Goal: Find specific page/section: Find specific page/section

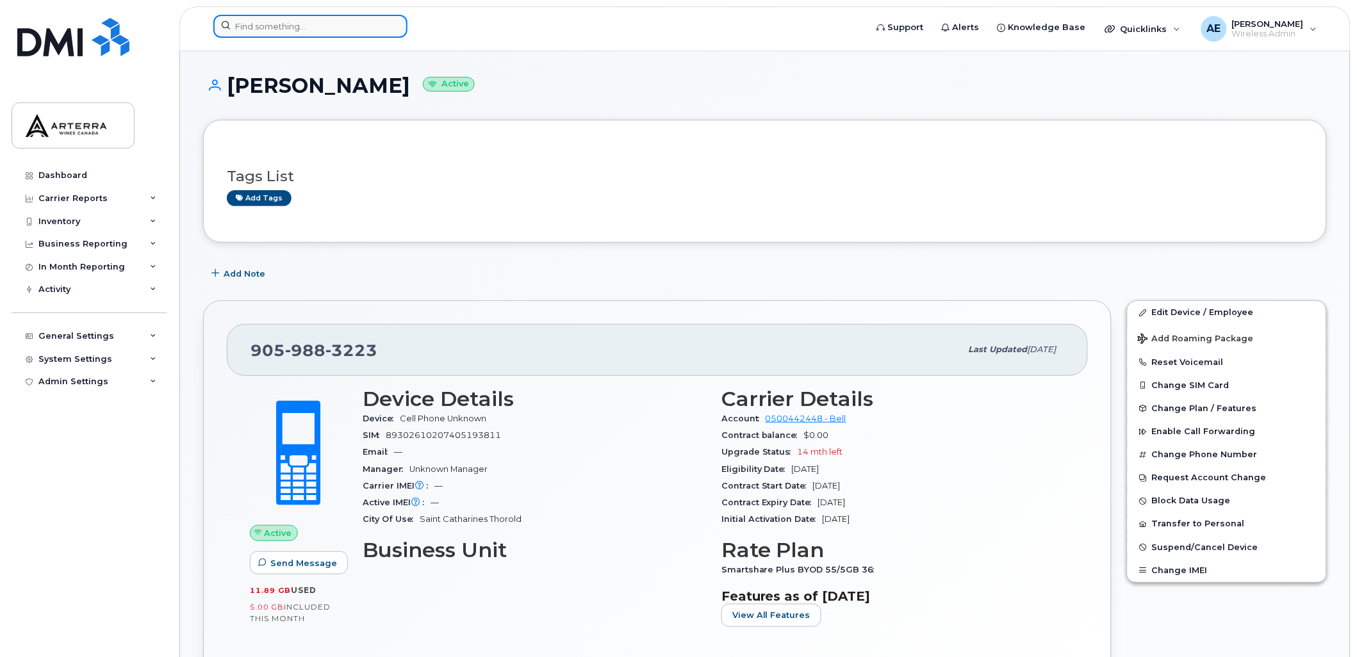
drag, startPoint x: 0, startPoint y: 0, endPoint x: 342, endPoint y: 27, distance: 343.2
click at [342, 27] on input at bounding box center [310, 26] width 194 height 23
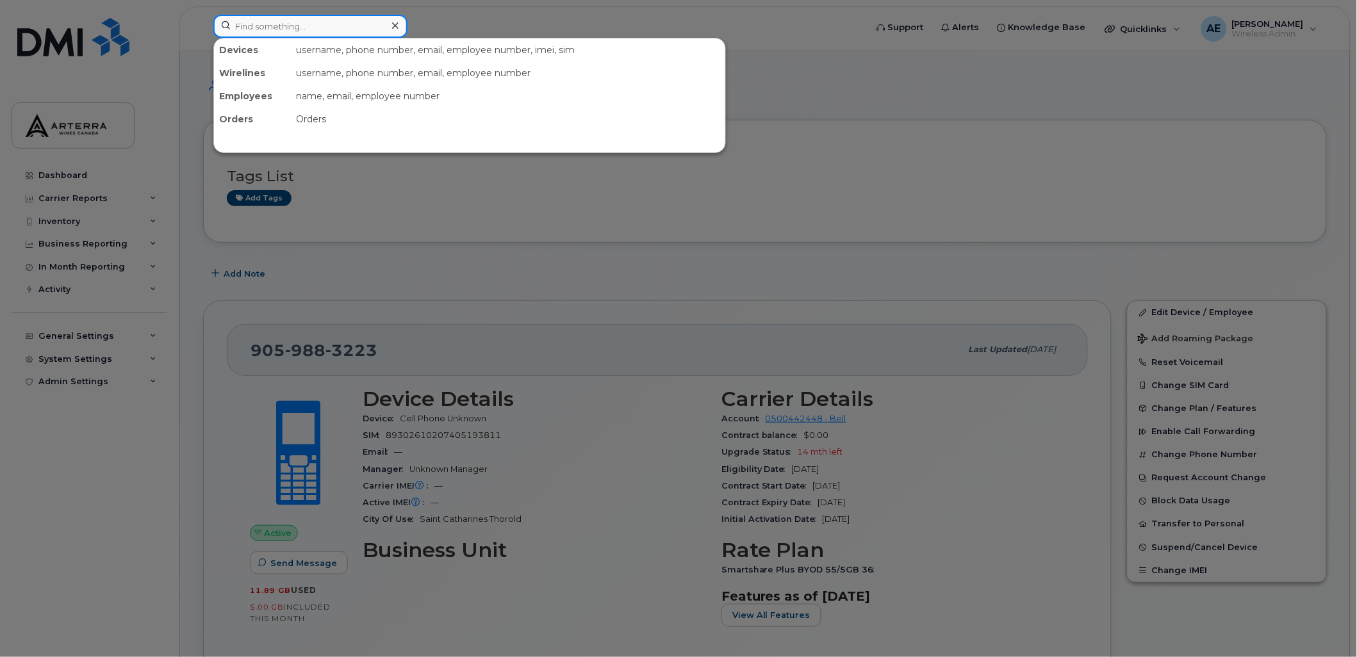
paste input "2895477132"
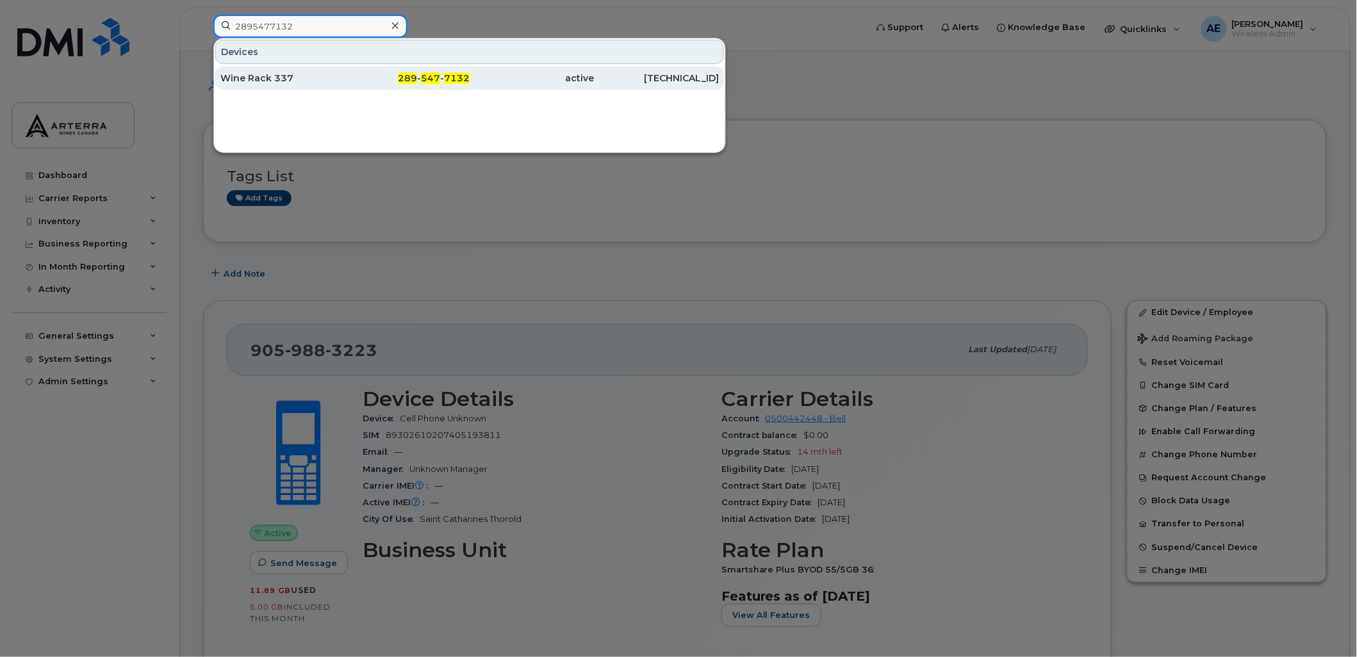
type input "2895477132"
drag, startPoint x: 279, startPoint y: 70, endPoint x: 282, endPoint y: 78, distance: 7.7
click at [345, 70] on div "Wine Rack 337" at bounding box center [407, 78] width 125 height 23
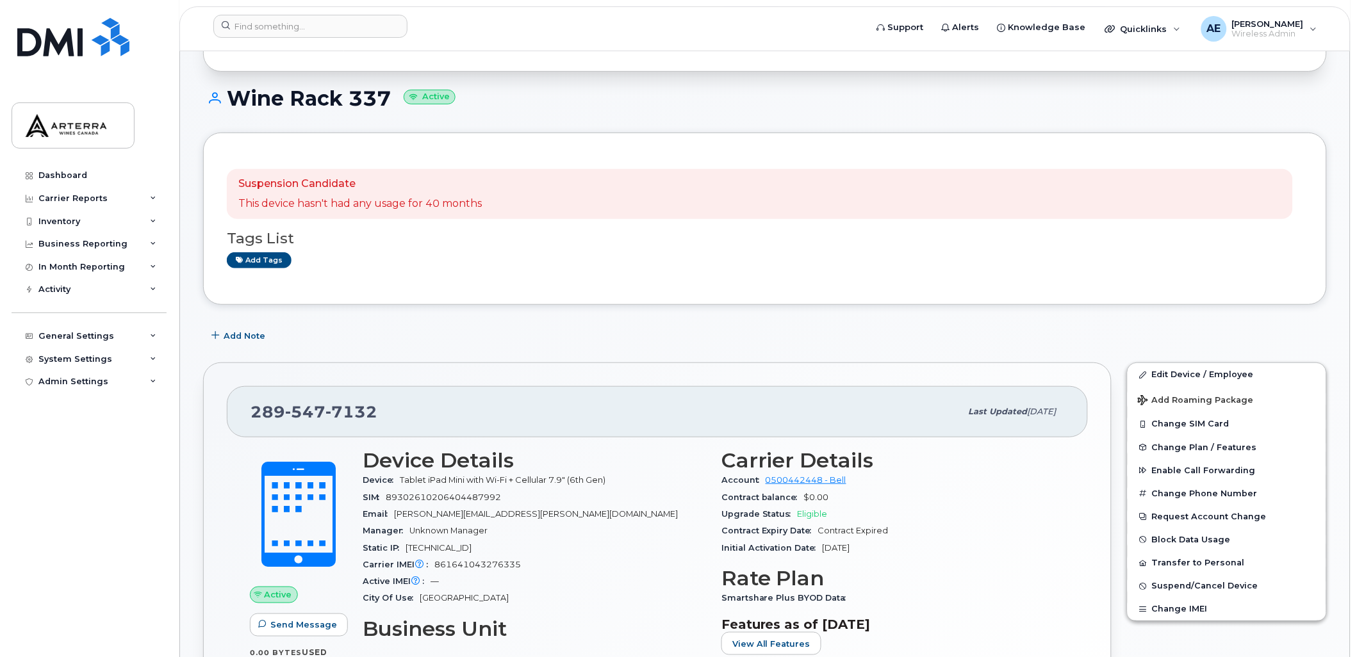
scroll to position [71, 0]
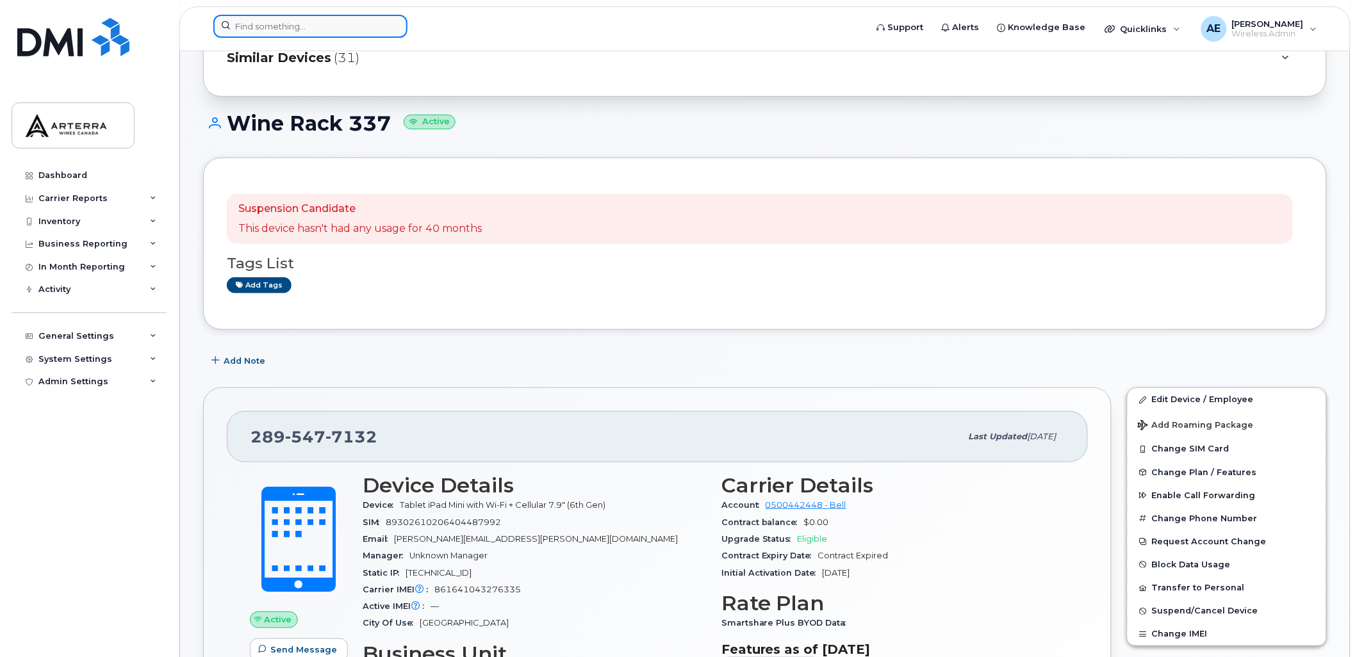
click at [309, 22] on input at bounding box center [310, 26] width 194 height 23
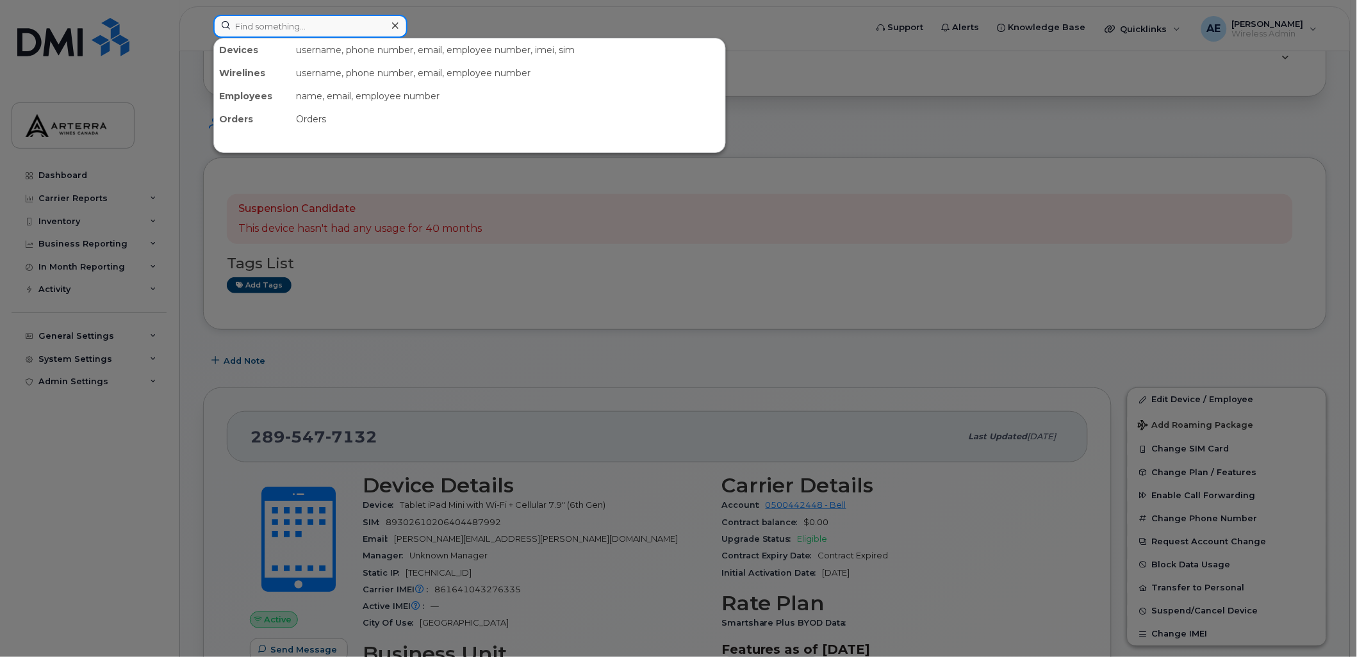
paste input "4165763882"
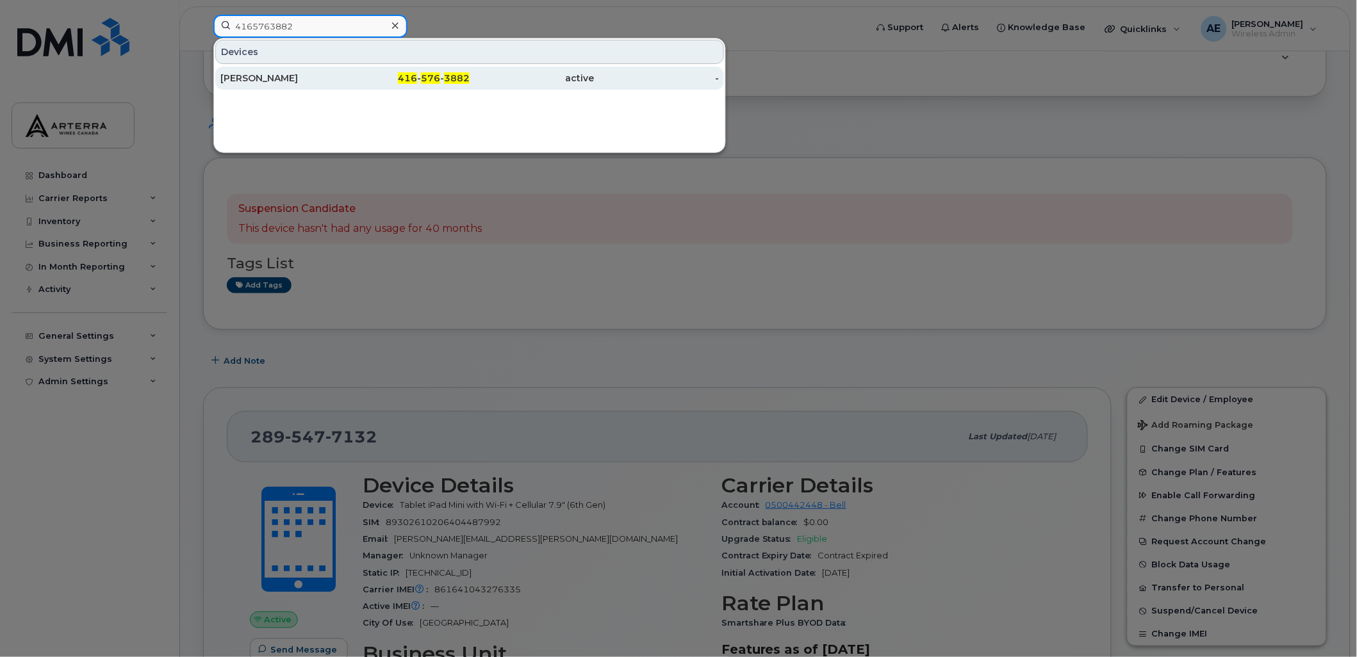
type input "4165763882"
click at [268, 81] on div "[PERSON_NAME]" at bounding box center [282, 78] width 125 height 13
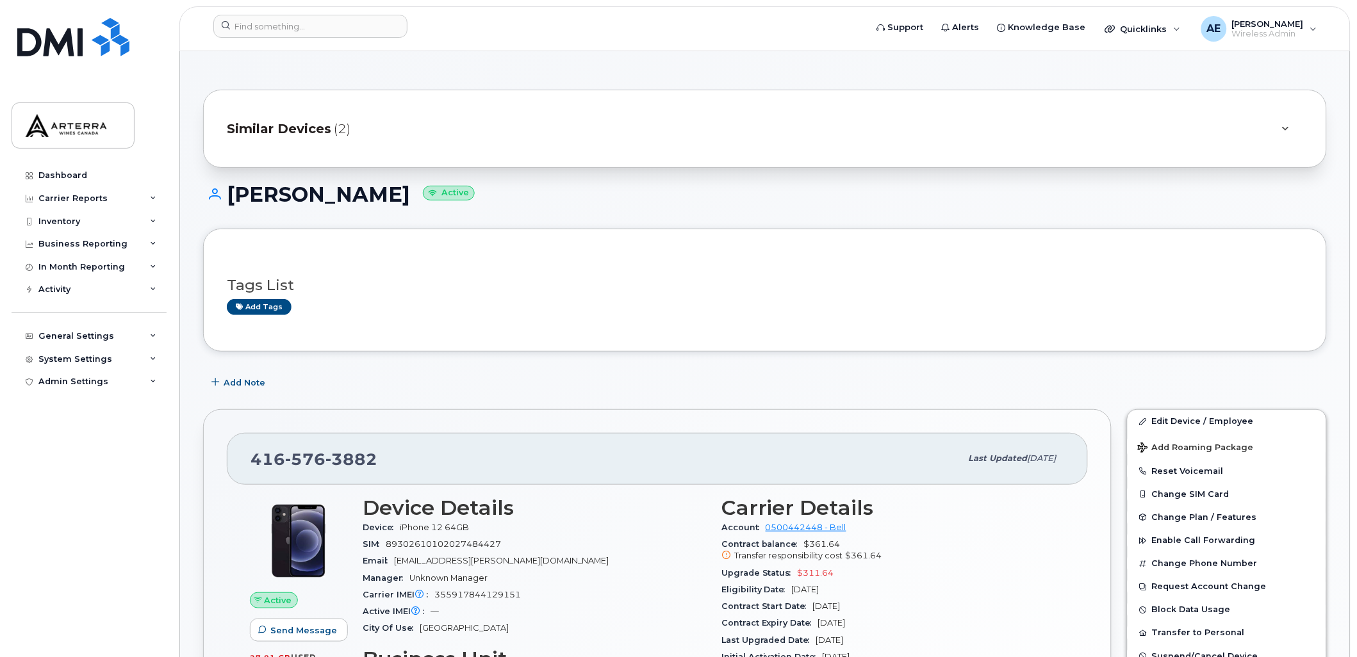
scroll to position [284, 0]
